Goal: Transaction & Acquisition: Purchase product/service

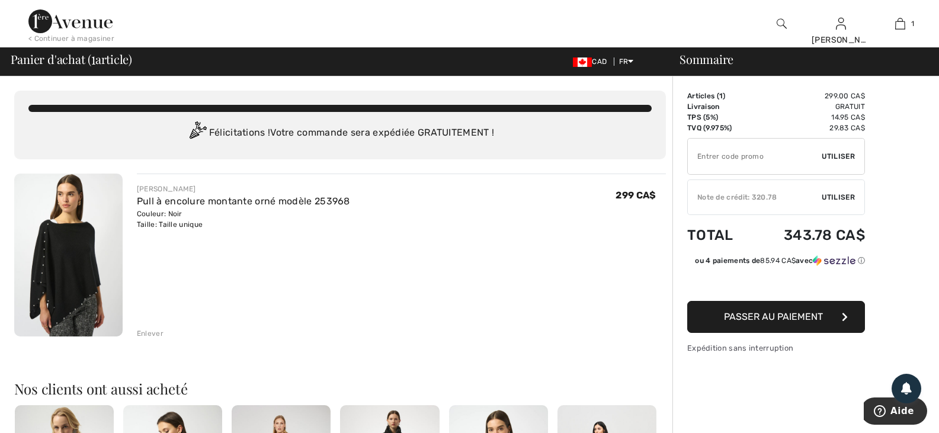
click at [842, 198] on span "Utiliser" at bounding box center [838, 197] width 33 height 11
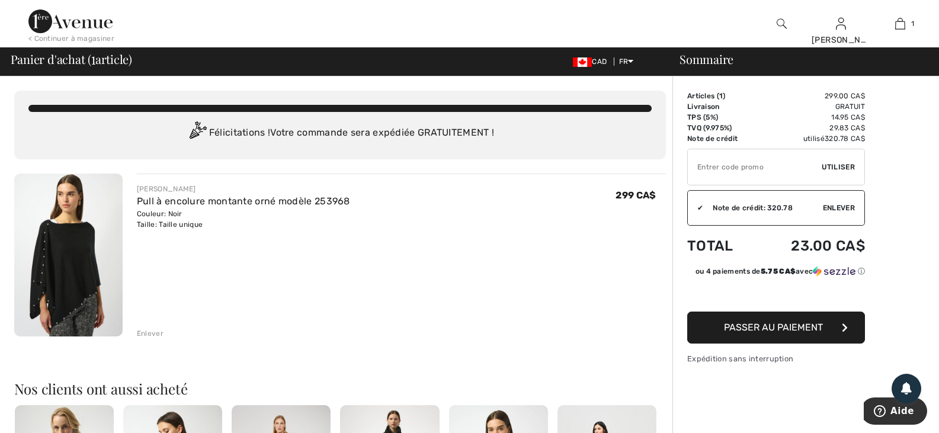
click at [802, 325] on span "Passer au paiement" at bounding box center [773, 327] width 99 height 11
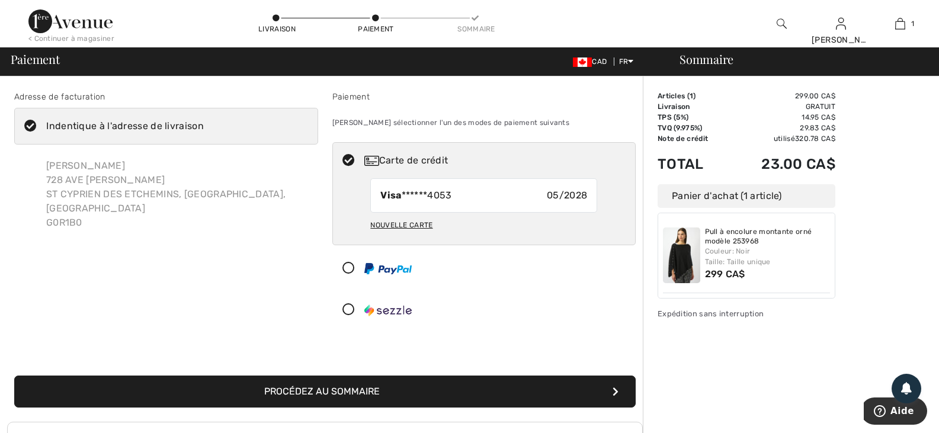
click at [319, 390] on button "Procédez au sommaire" at bounding box center [325, 392] width 622 height 32
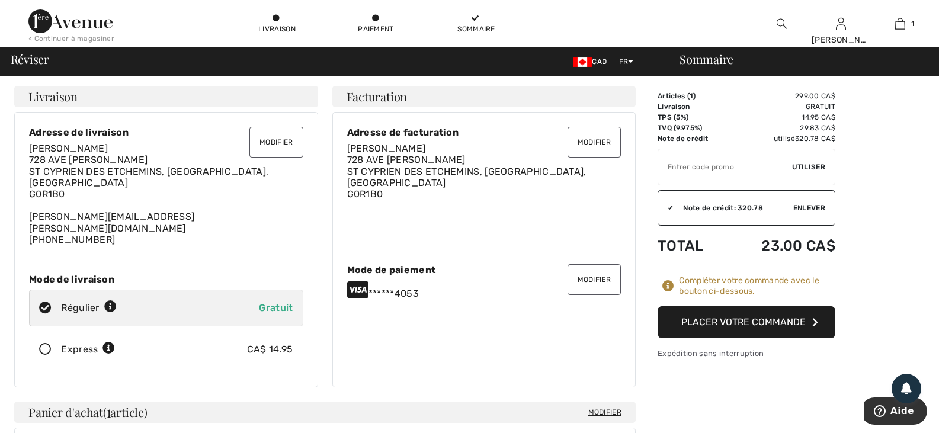
click at [787, 321] on button "Placer votre commande" at bounding box center [747, 322] width 178 height 32
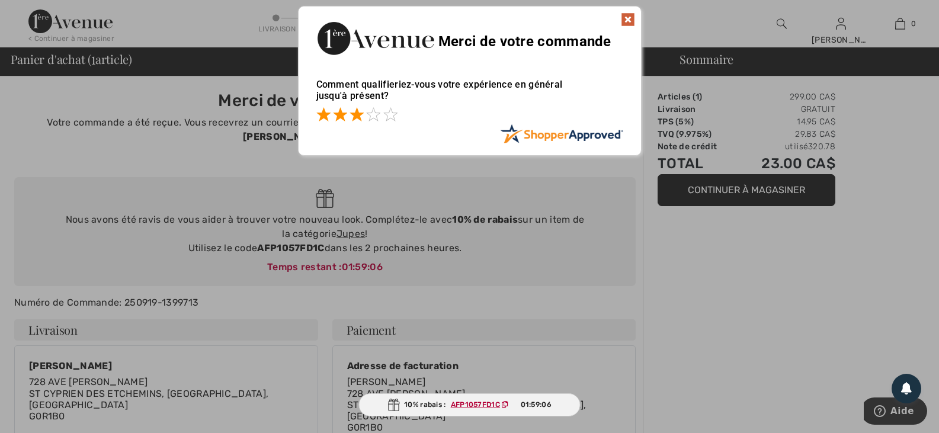
click at [361, 116] on span at bounding box center [357, 114] width 14 height 14
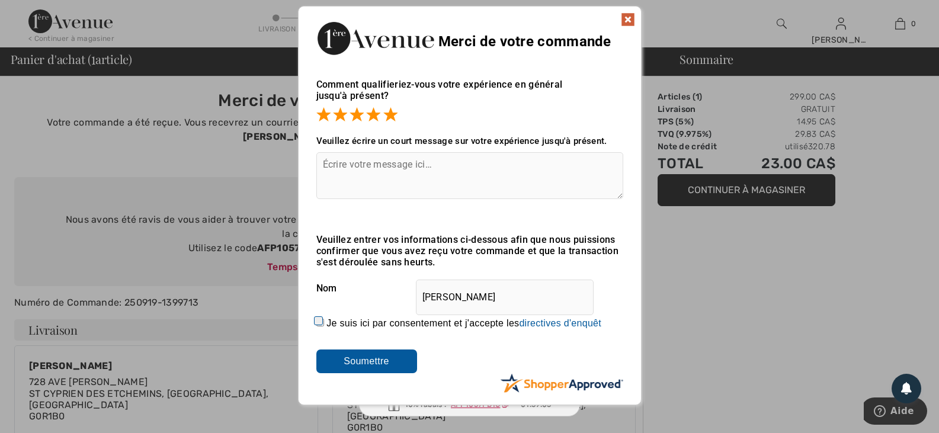
click at [385, 117] on span at bounding box center [390, 114] width 14 height 14
click at [373, 366] on input "Soumettre" at bounding box center [366, 362] width 101 height 24
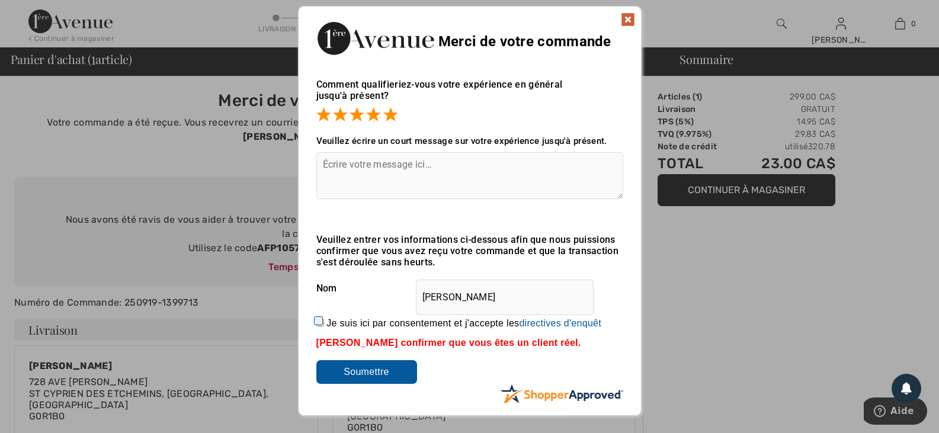
click at [622, 14] on img at bounding box center [628, 19] width 14 height 14
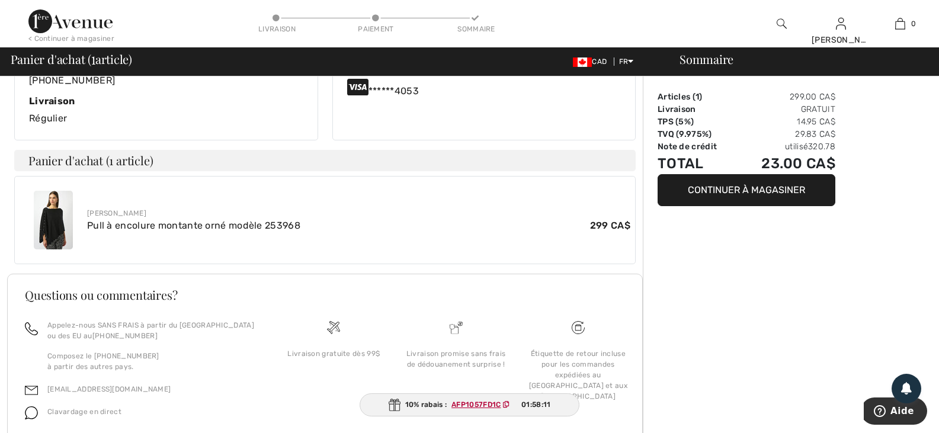
scroll to position [393, 0]
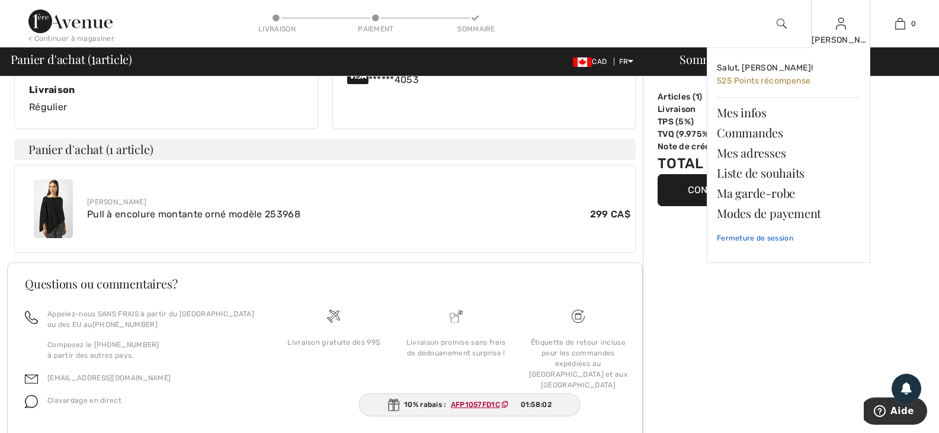
click at [754, 235] on link "Fermeture de session" at bounding box center [788, 238] width 143 height 30
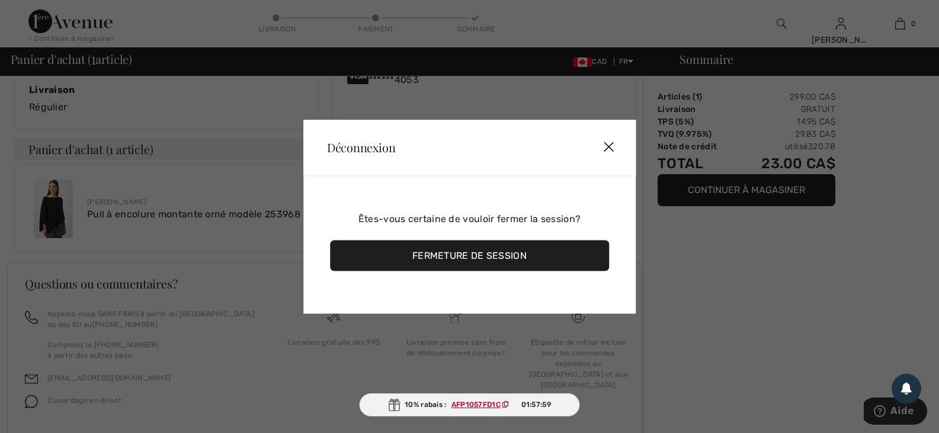
click at [510, 261] on div "Fermeture de session" at bounding box center [469, 255] width 279 height 31
